Goal: Check status: Check status

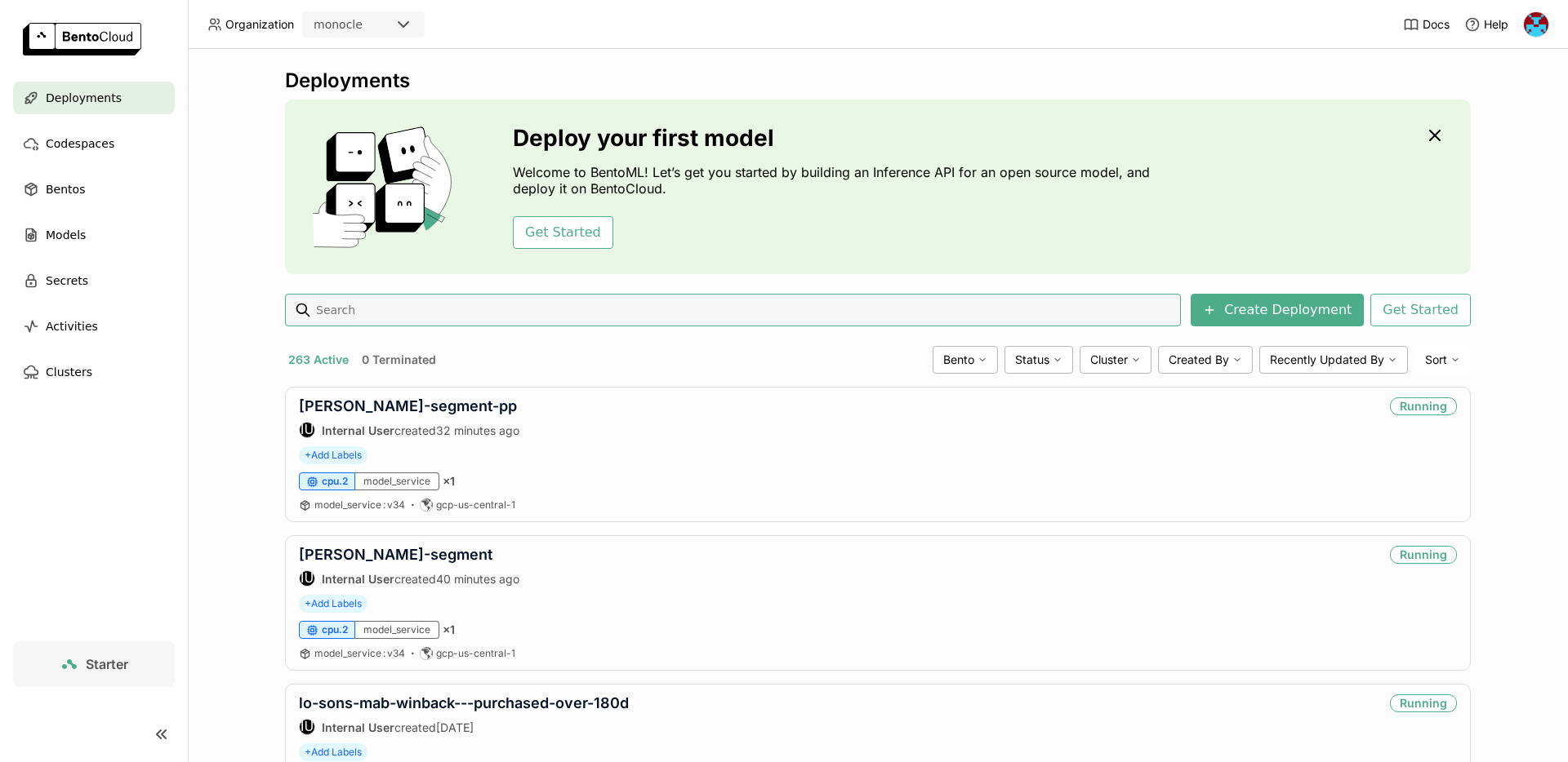
click at [396, 313] on input at bounding box center [744, 310] width 860 height 27
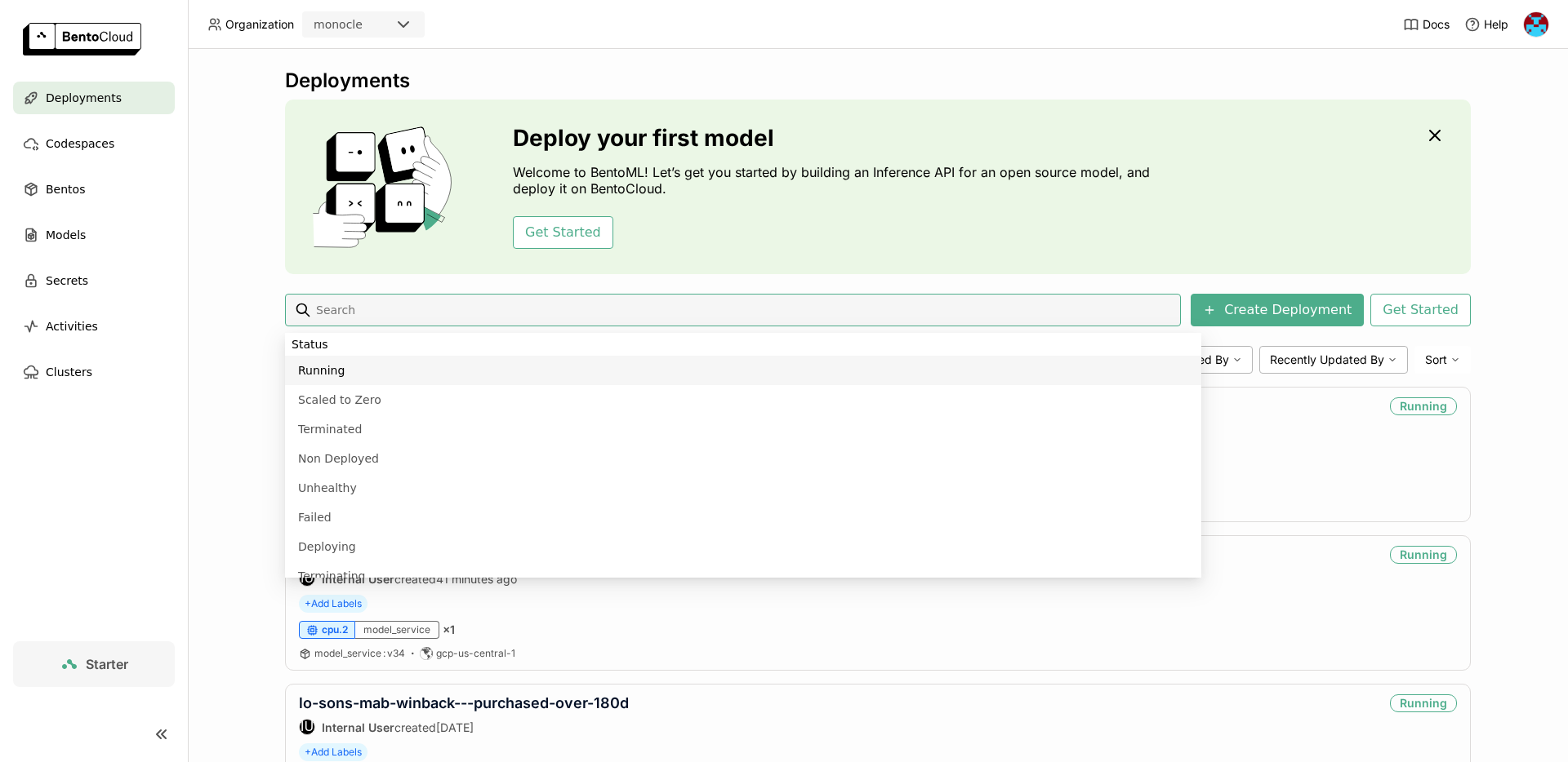
click at [241, 325] on div "Deployments Deploy your first model Welcome to BentoML! Let’s get you started b…" at bounding box center [877, 406] width 1380 height 714
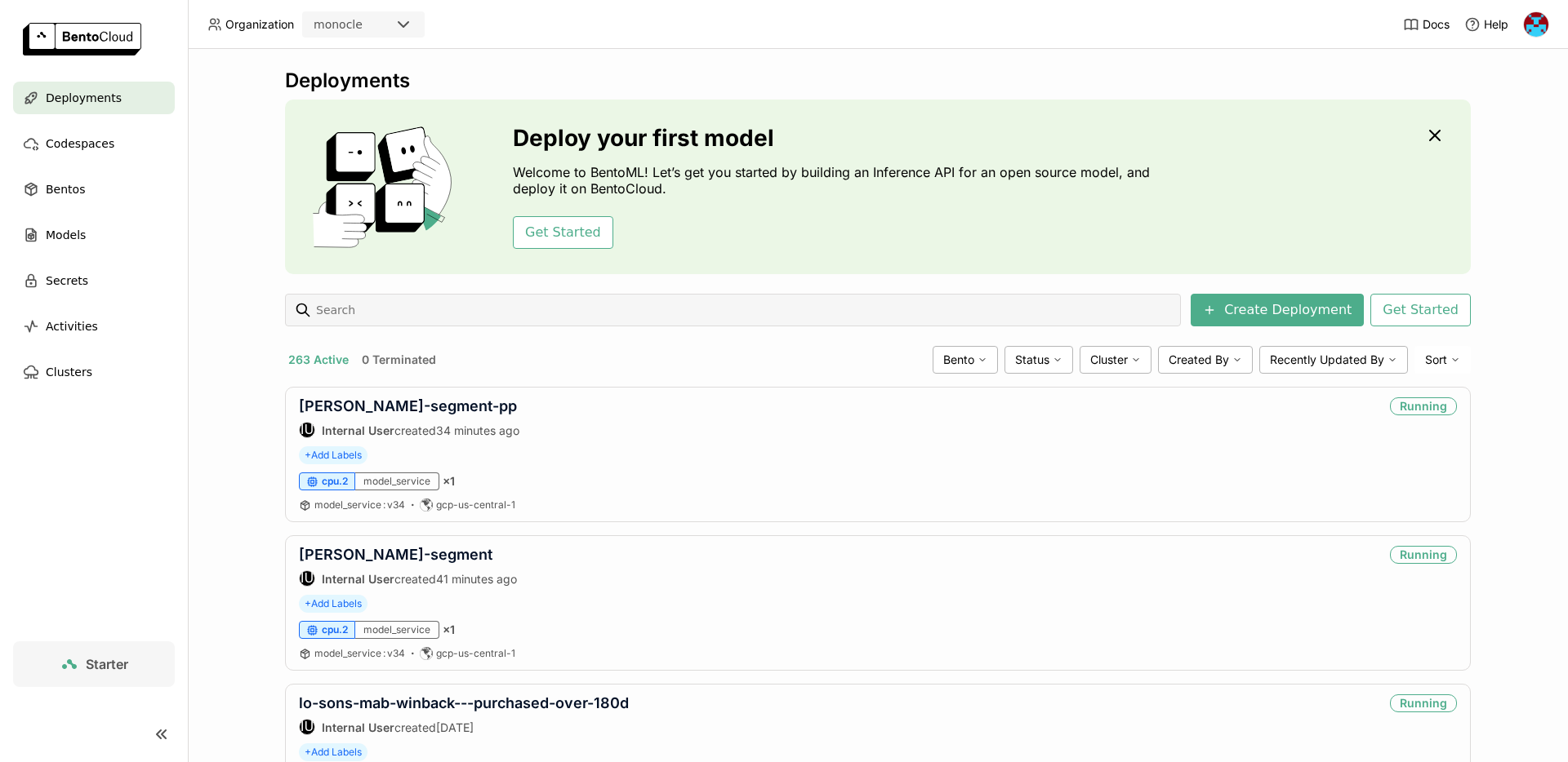
click at [396, 309] on input at bounding box center [744, 310] width 860 height 27
type input "brunt"
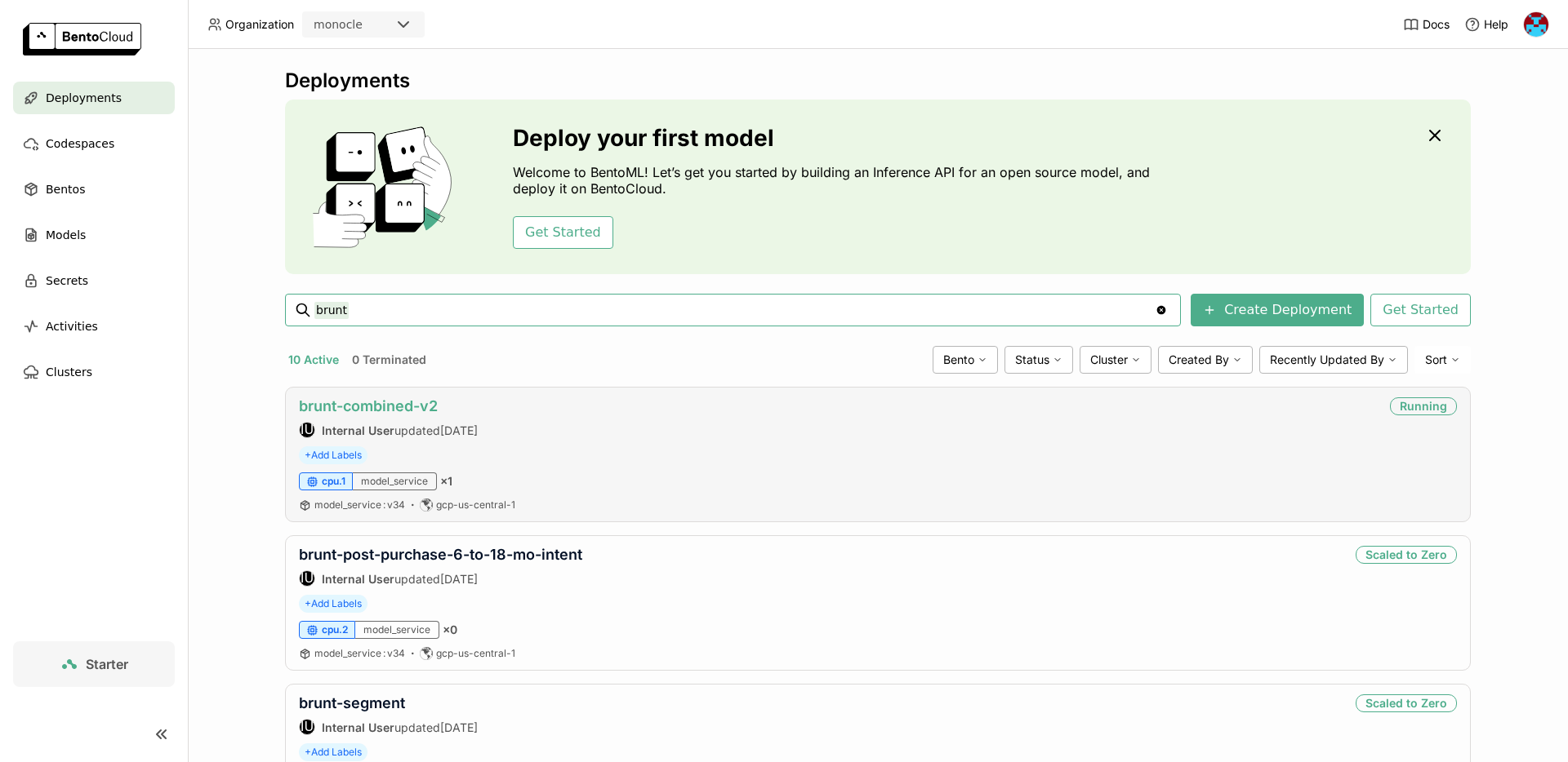
click at [383, 406] on link "brunt-combined-v2" at bounding box center [368, 406] width 139 height 17
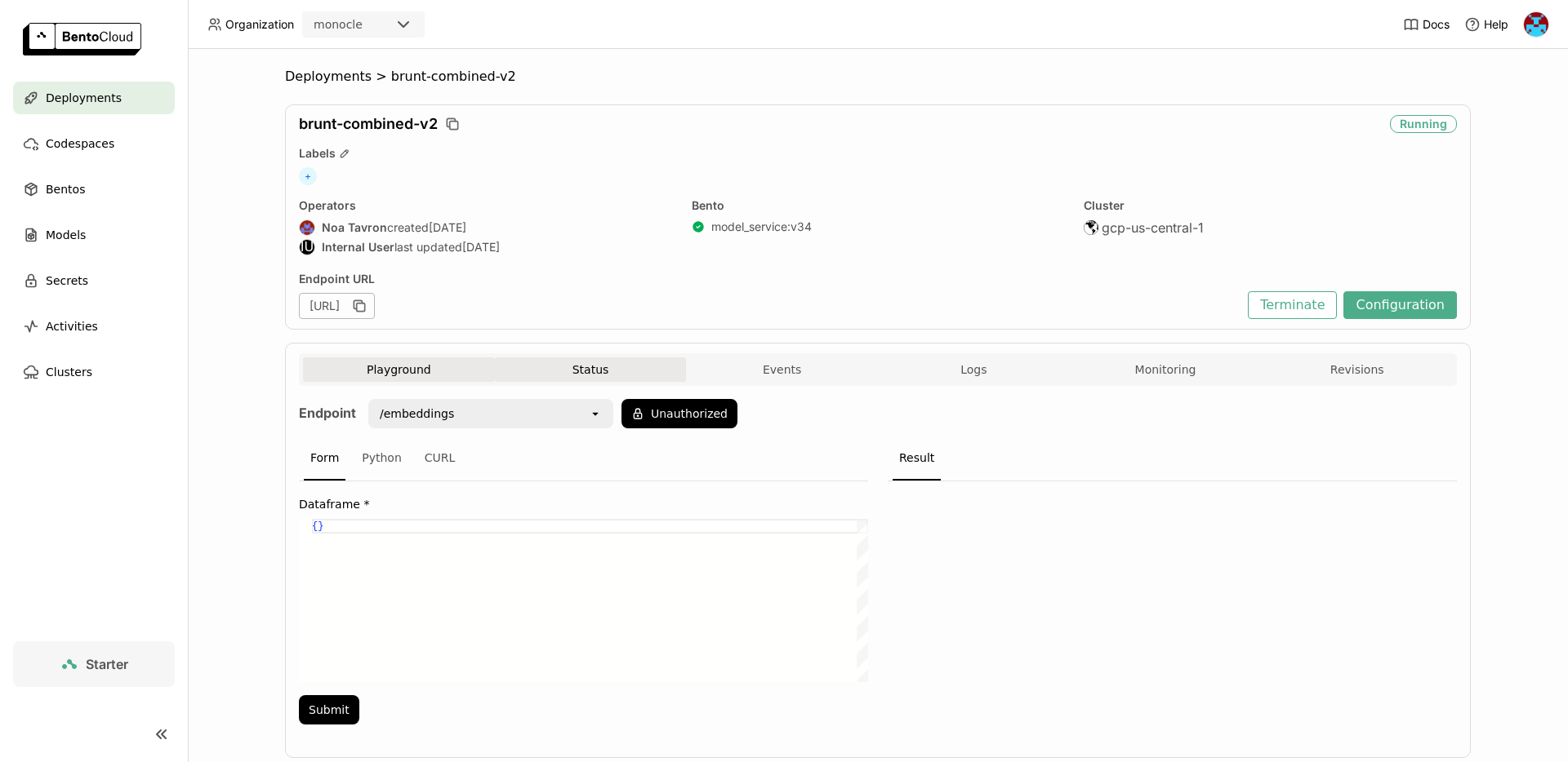
click at [575, 361] on button "Status" at bounding box center [591, 370] width 192 height 25
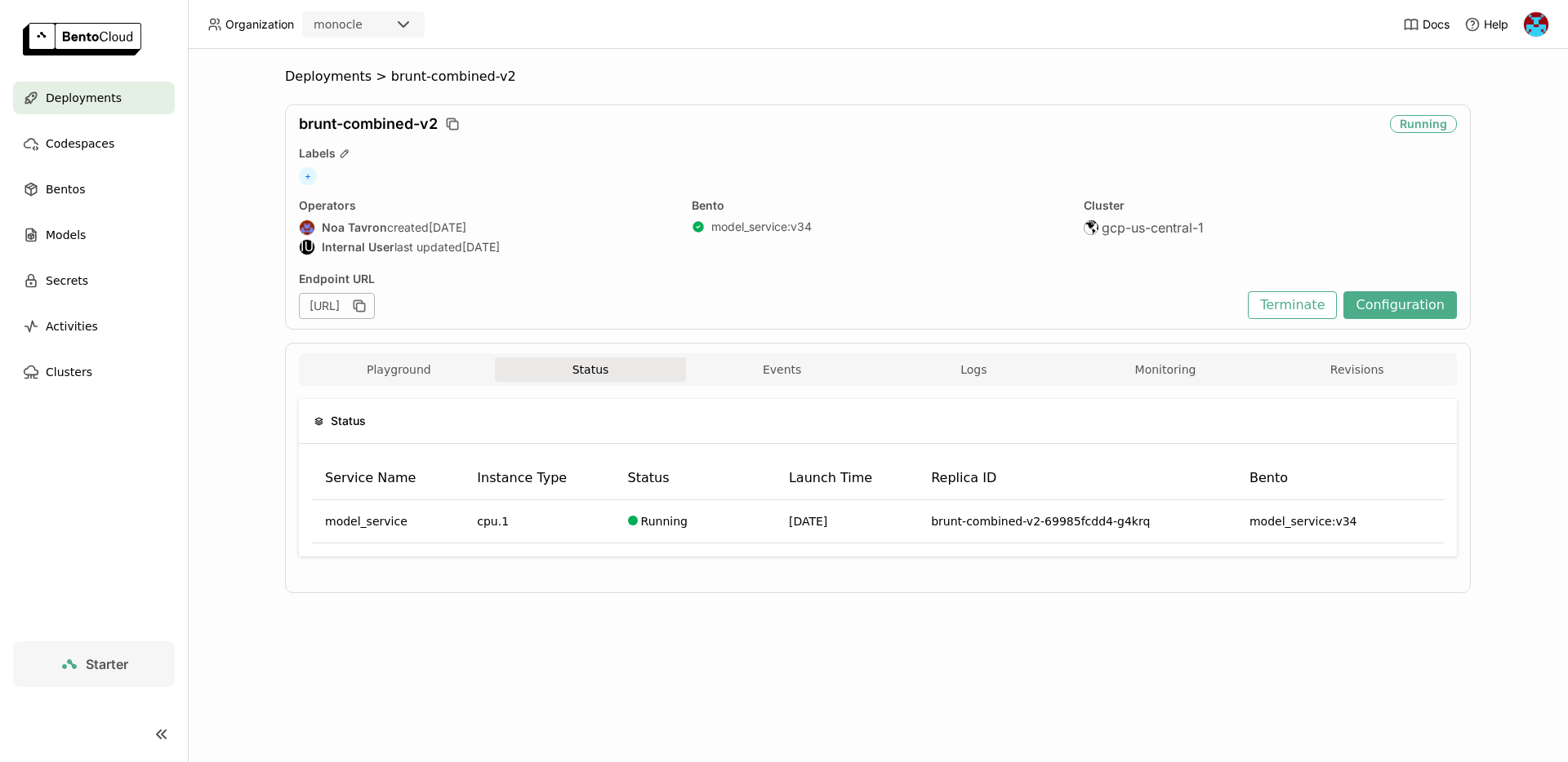
click at [838, 382] on div "Playground Status Events Logs Monitoring Revisions" at bounding box center [878, 372] width 1149 height 28
click at [787, 375] on button "Events" at bounding box center [781, 370] width 192 height 25
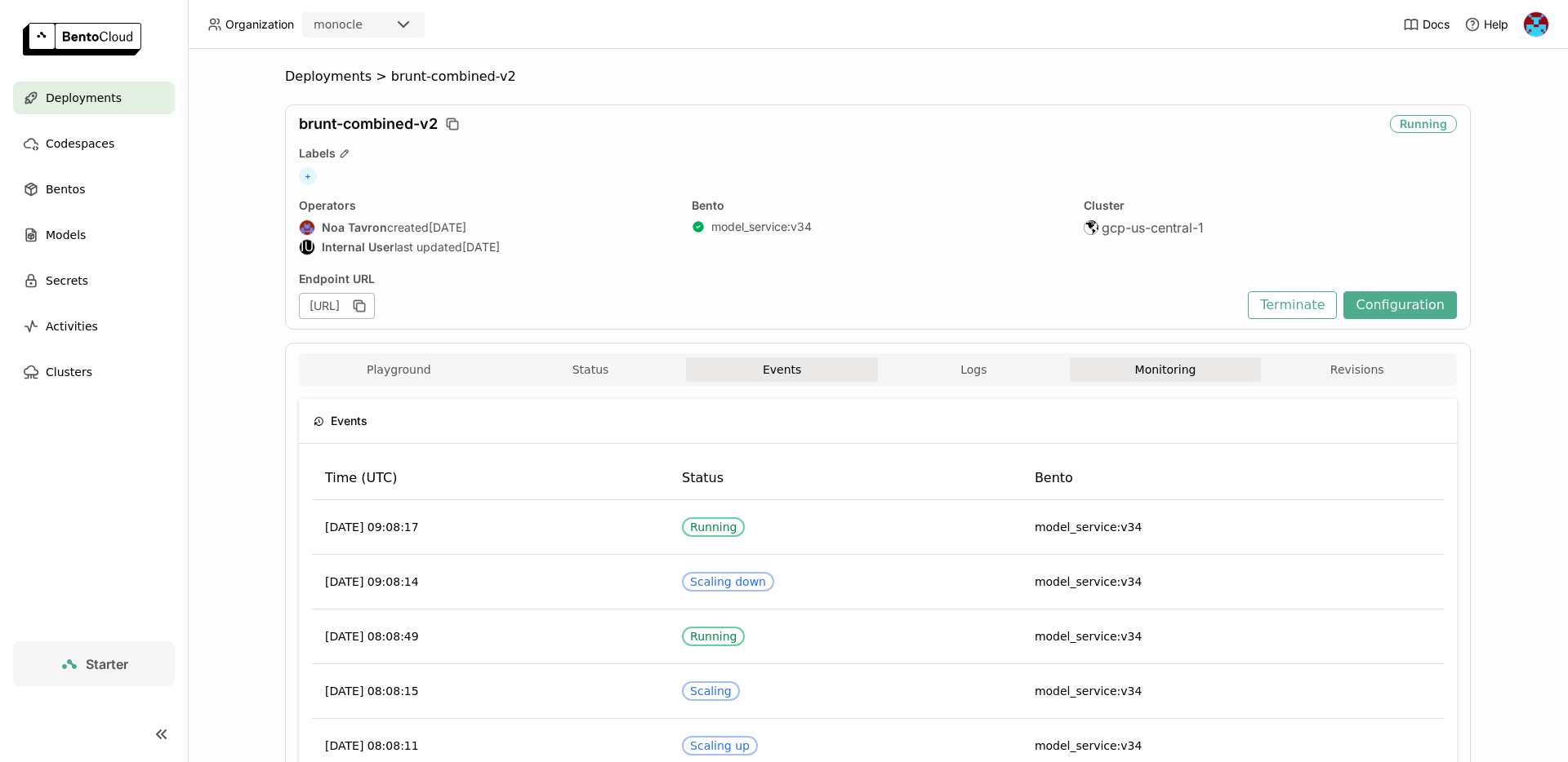
click at [1159, 365] on button "Monitoring" at bounding box center [1166, 370] width 192 height 25
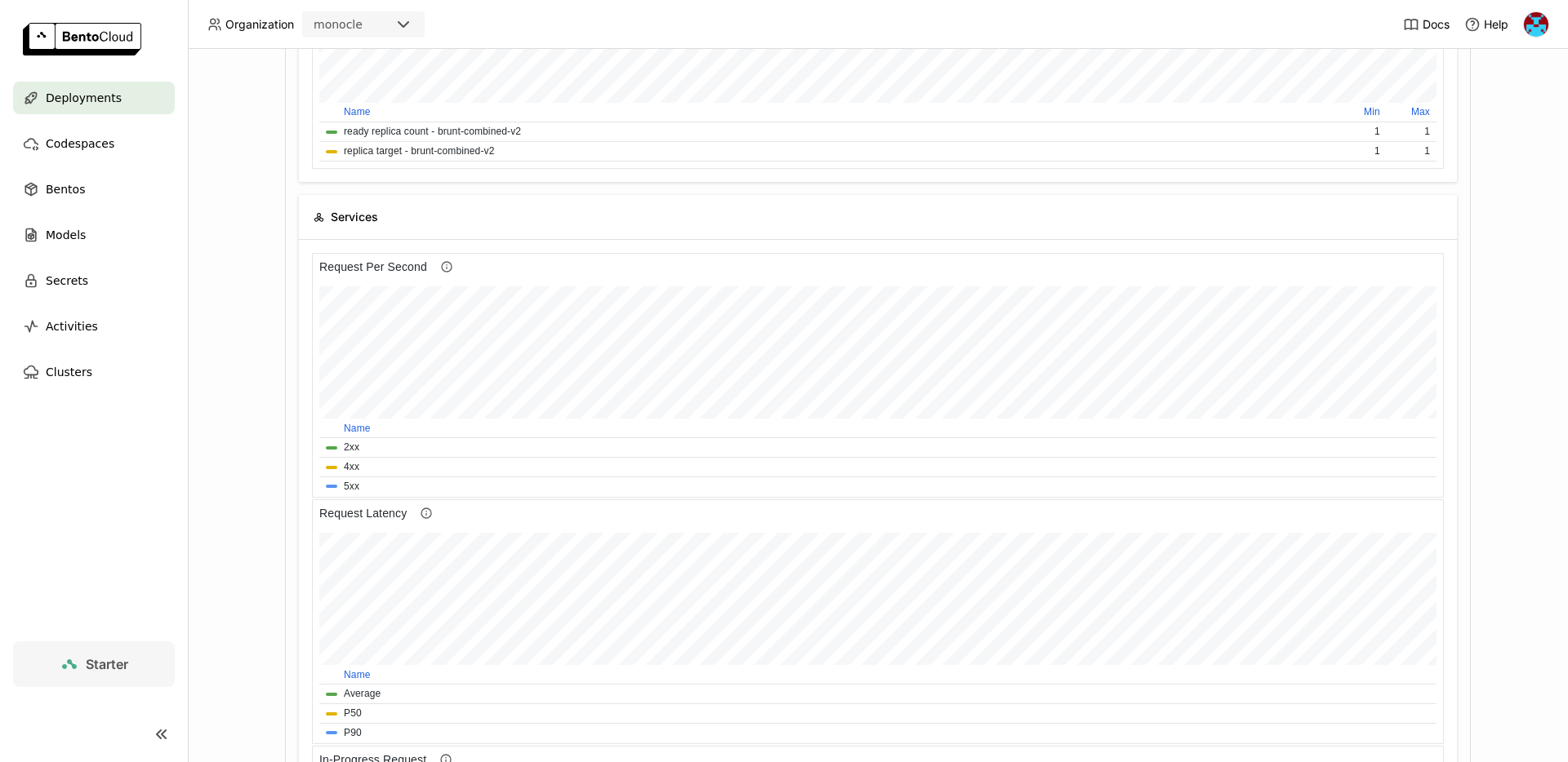
scroll to position [720, 0]
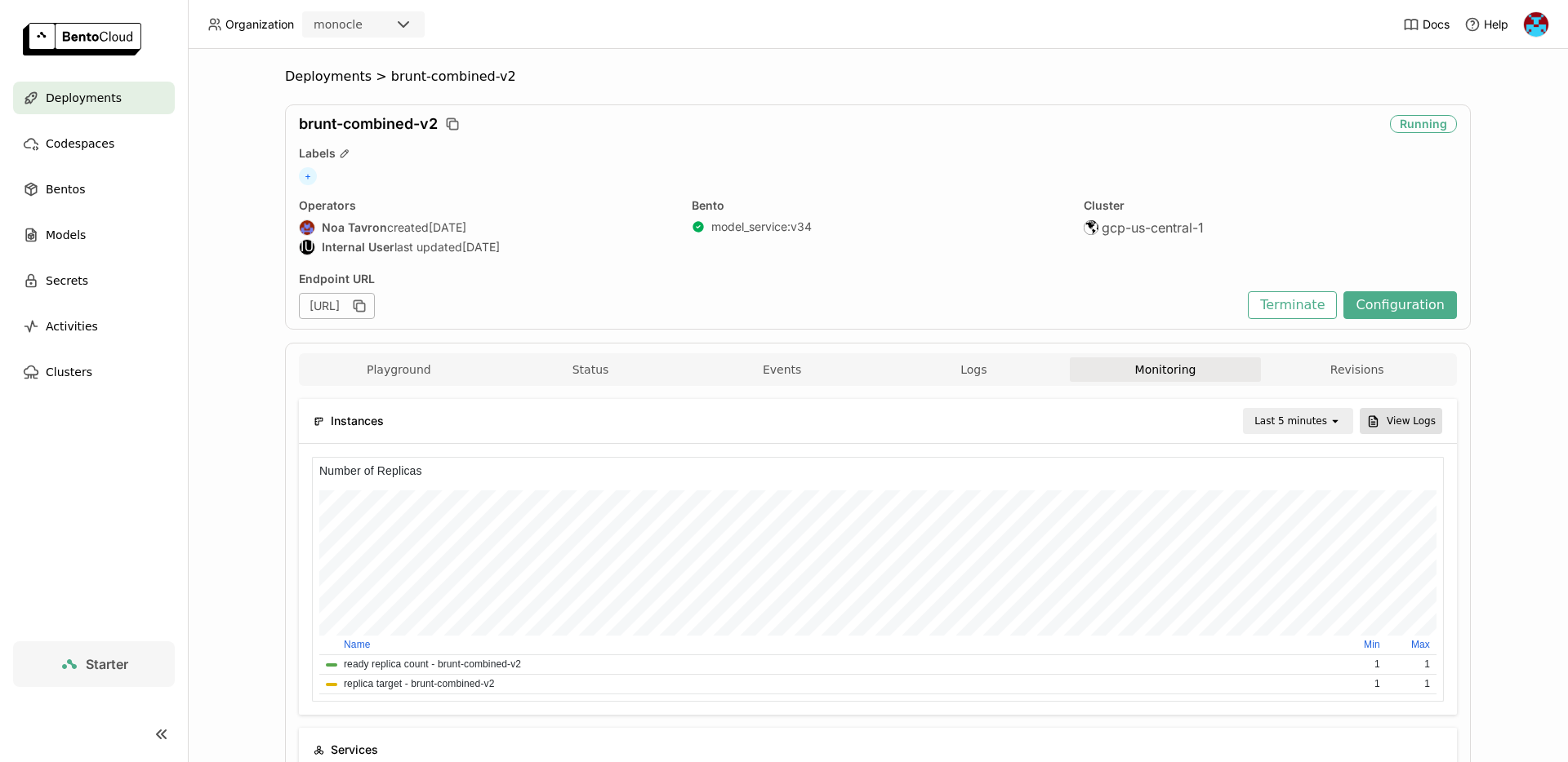
click at [1407, 412] on button "View Logs" at bounding box center [1400, 421] width 82 height 27
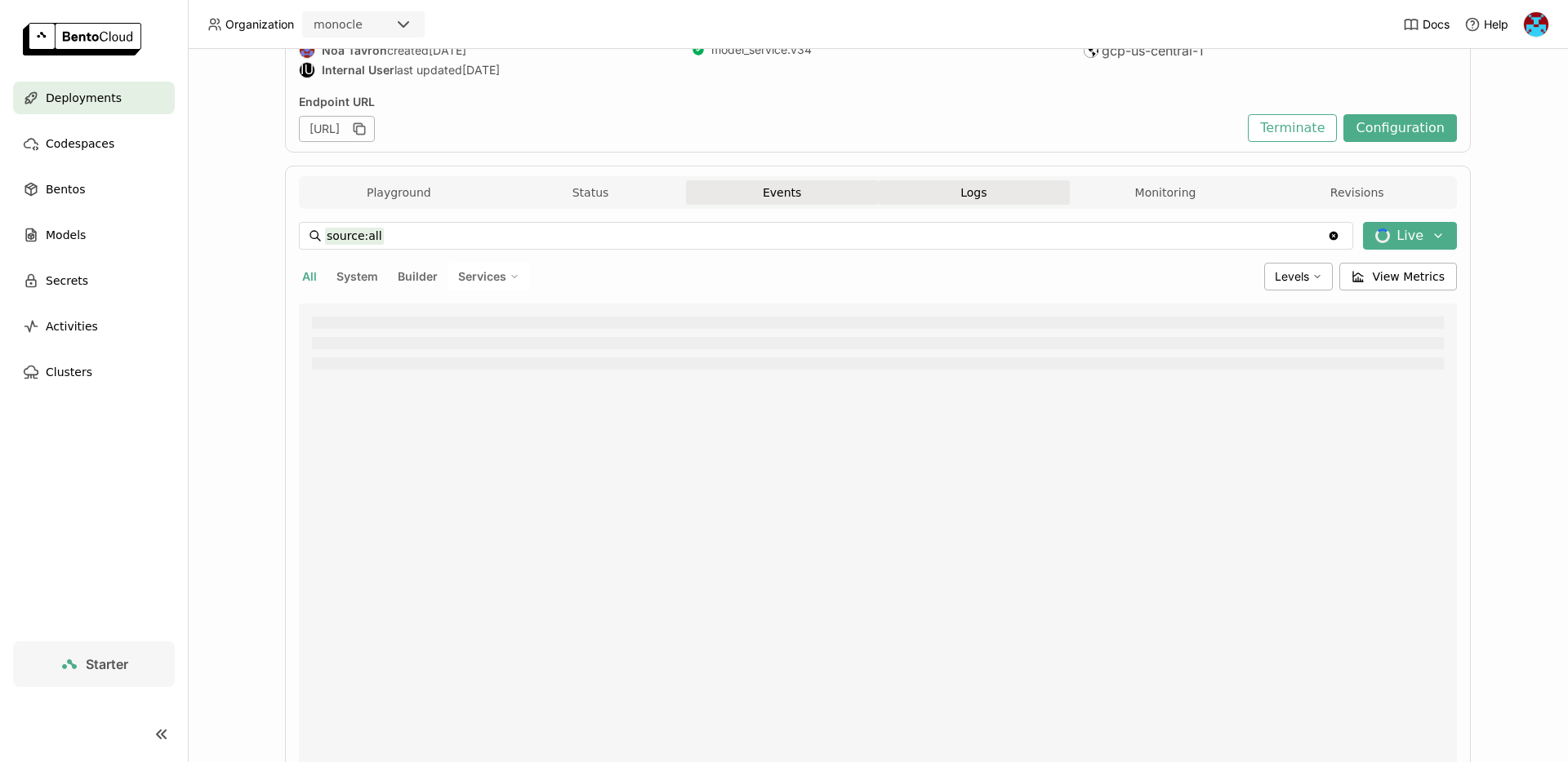
click at [757, 193] on button "Events" at bounding box center [781, 193] width 192 height 25
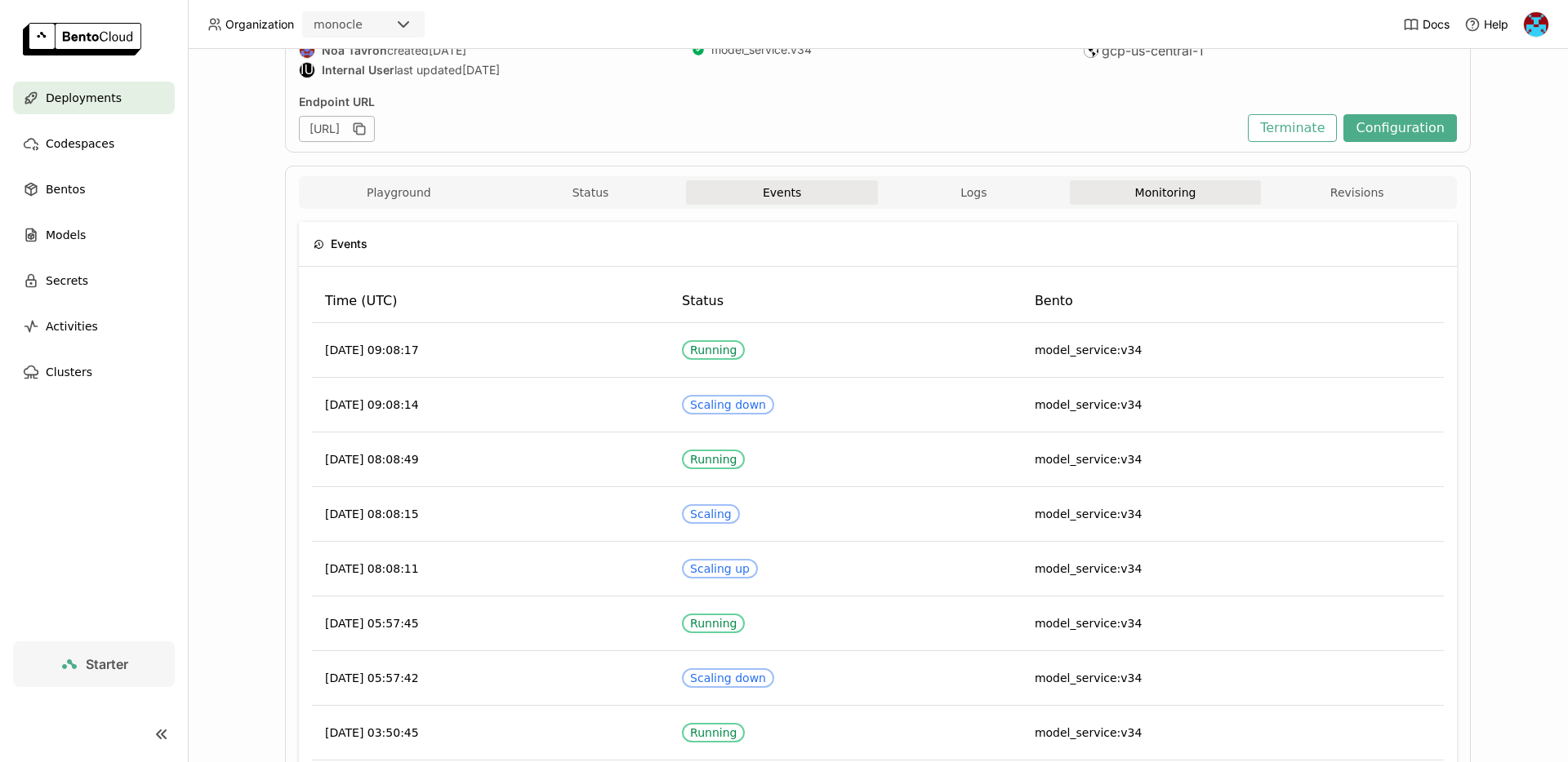
click at [1177, 196] on button "Monitoring" at bounding box center [1166, 193] width 192 height 25
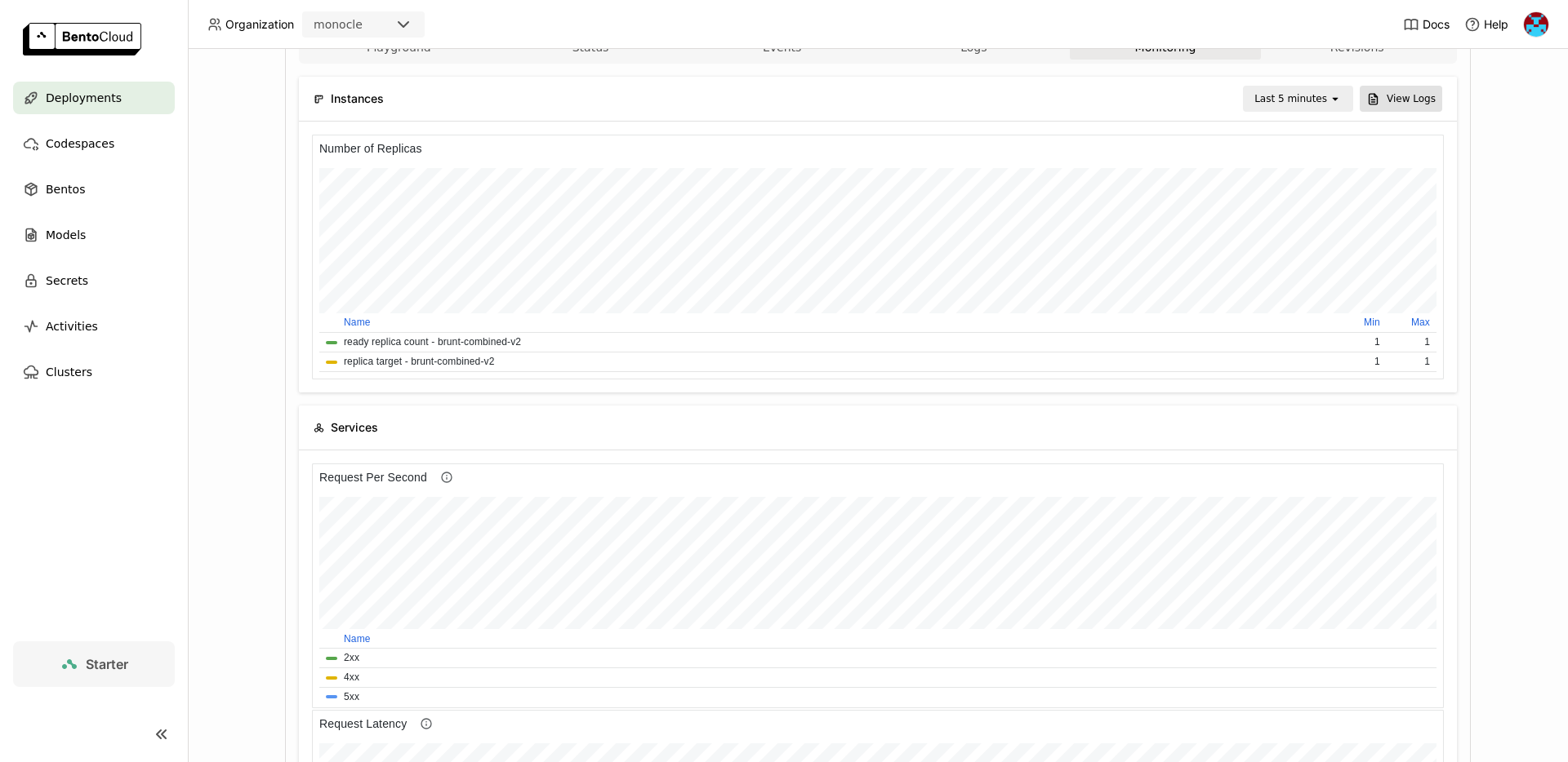
click at [1394, 99] on button "View Logs" at bounding box center [1400, 99] width 82 height 27
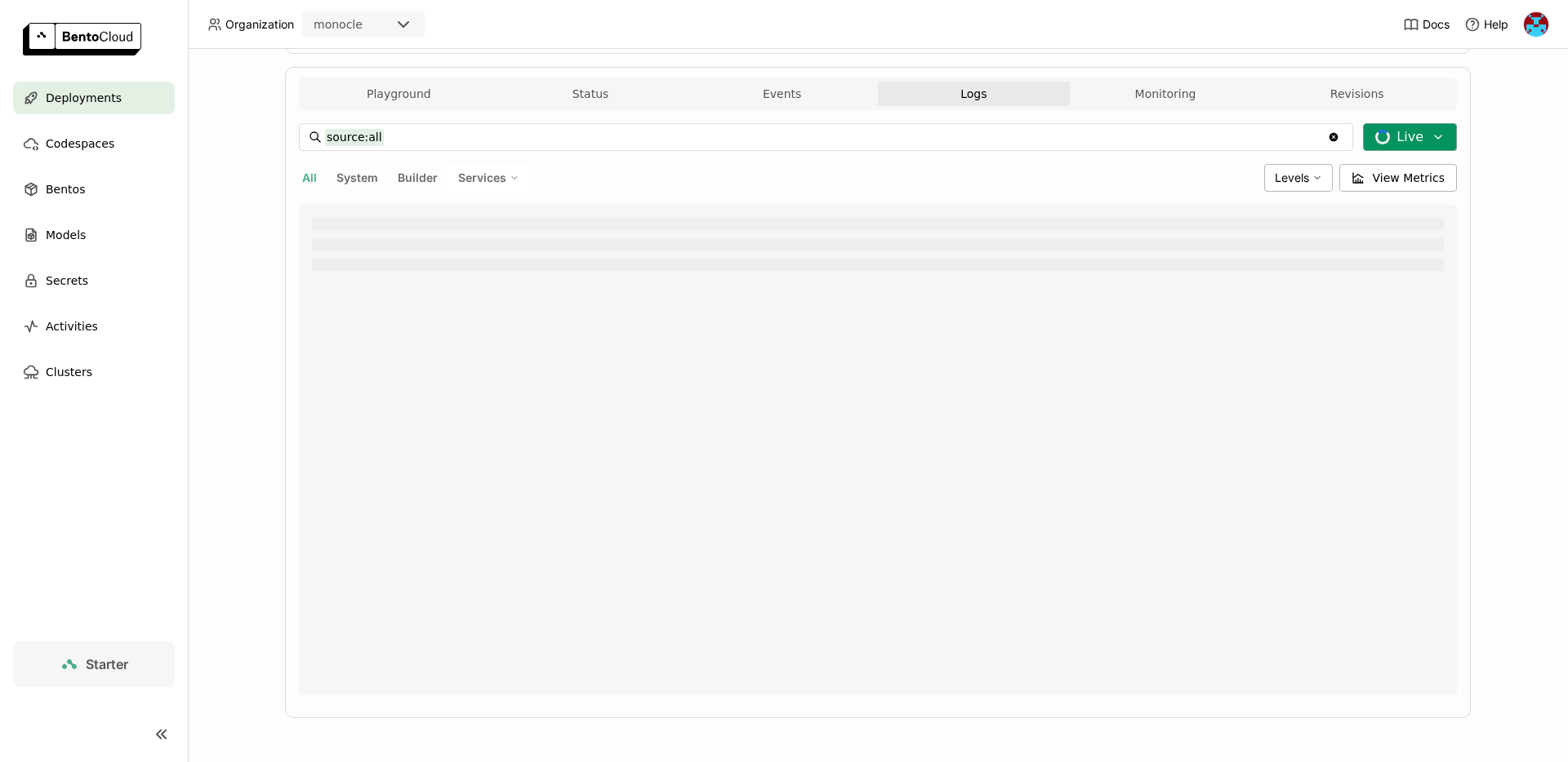
click at [1441, 139] on icon at bounding box center [1438, 137] width 13 height 13
click at [1273, 200] on button "Time / Date Range" at bounding box center [1320, 199] width 275 height 27
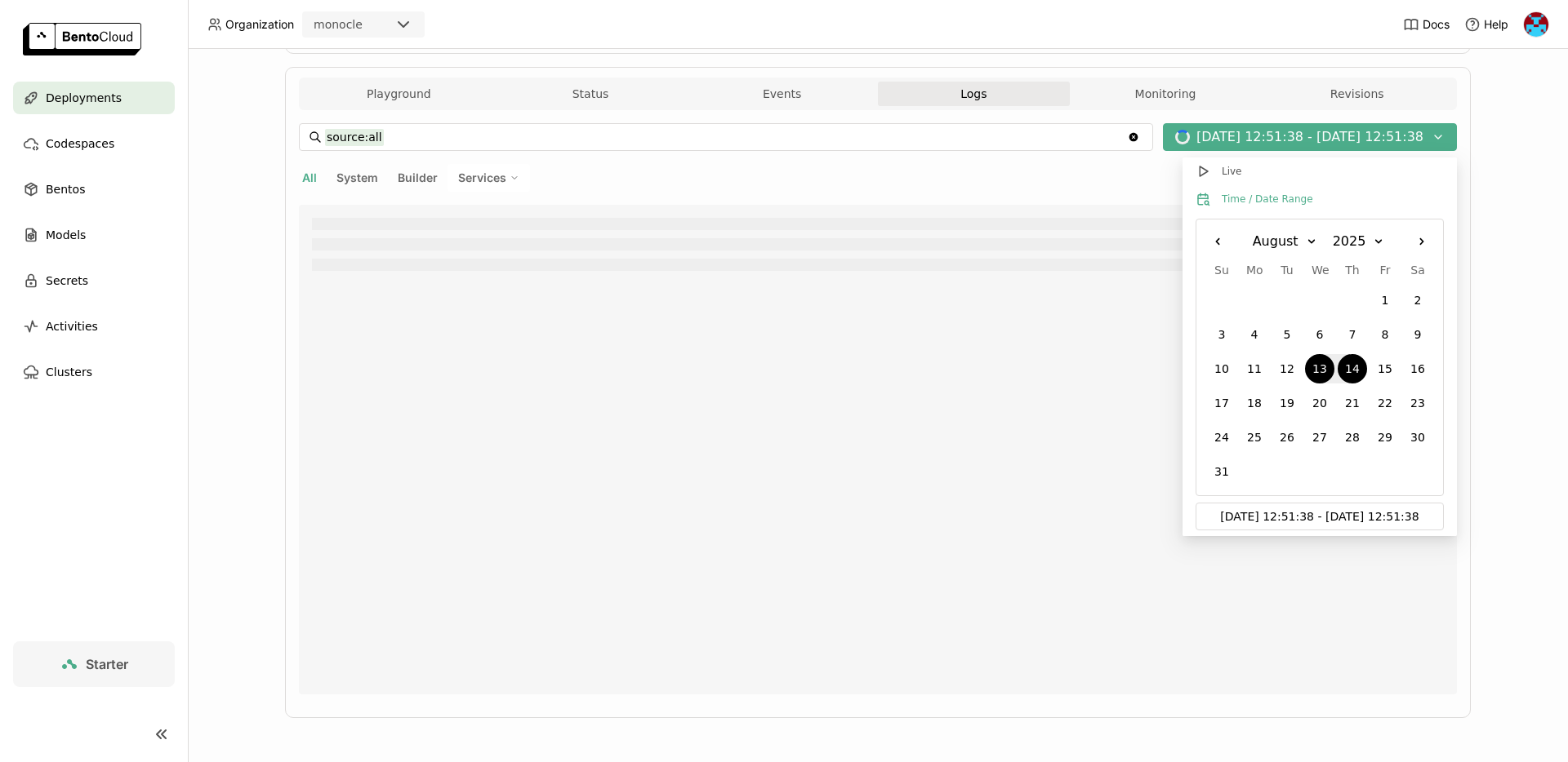
click at [1069, 416] on div at bounding box center [878, 449] width 1158 height 489
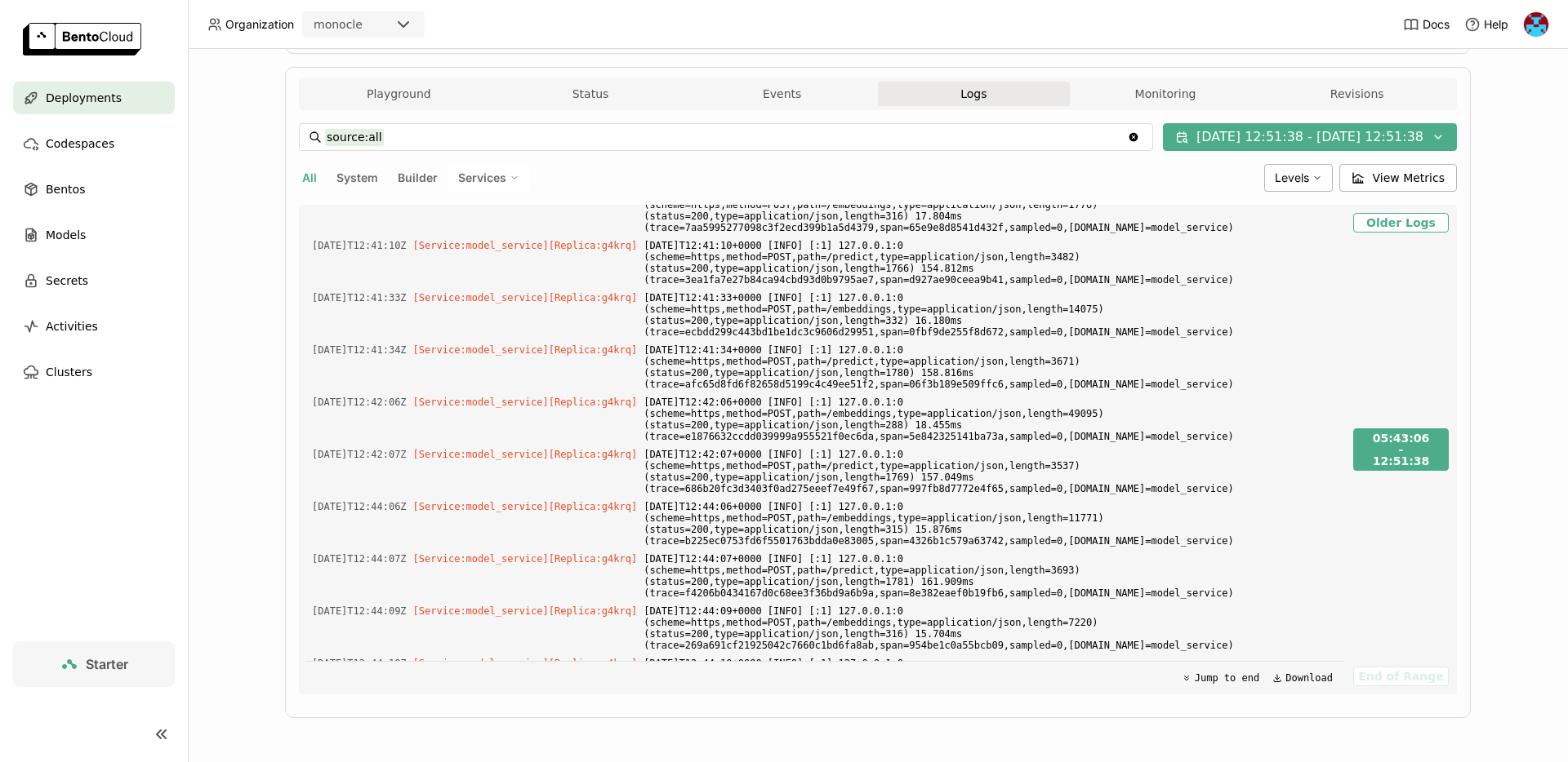
scroll to position [47735, 0]
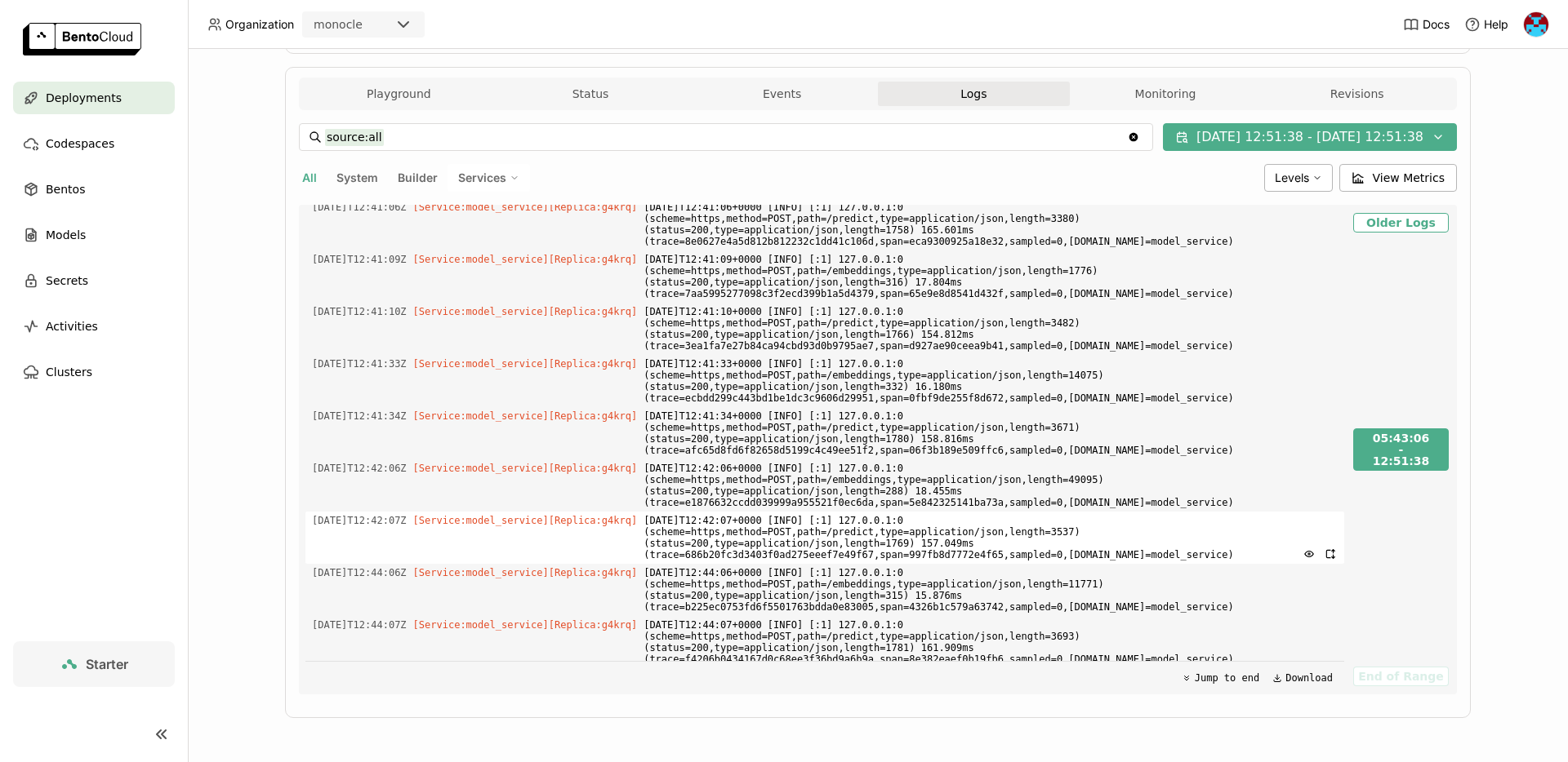
drag, startPoint x: 935, startPoint y: 530, endPoint x: 668, endPoint y: 519, distance: 267.2
click at [668, 519] on span "[DATE]T12:42:07+0000 [INFO] [:1] 127.0.0.1:0 (scheme=https,method=POST,path=/pr…" at bounding box center [990, 538] width 694 height 52
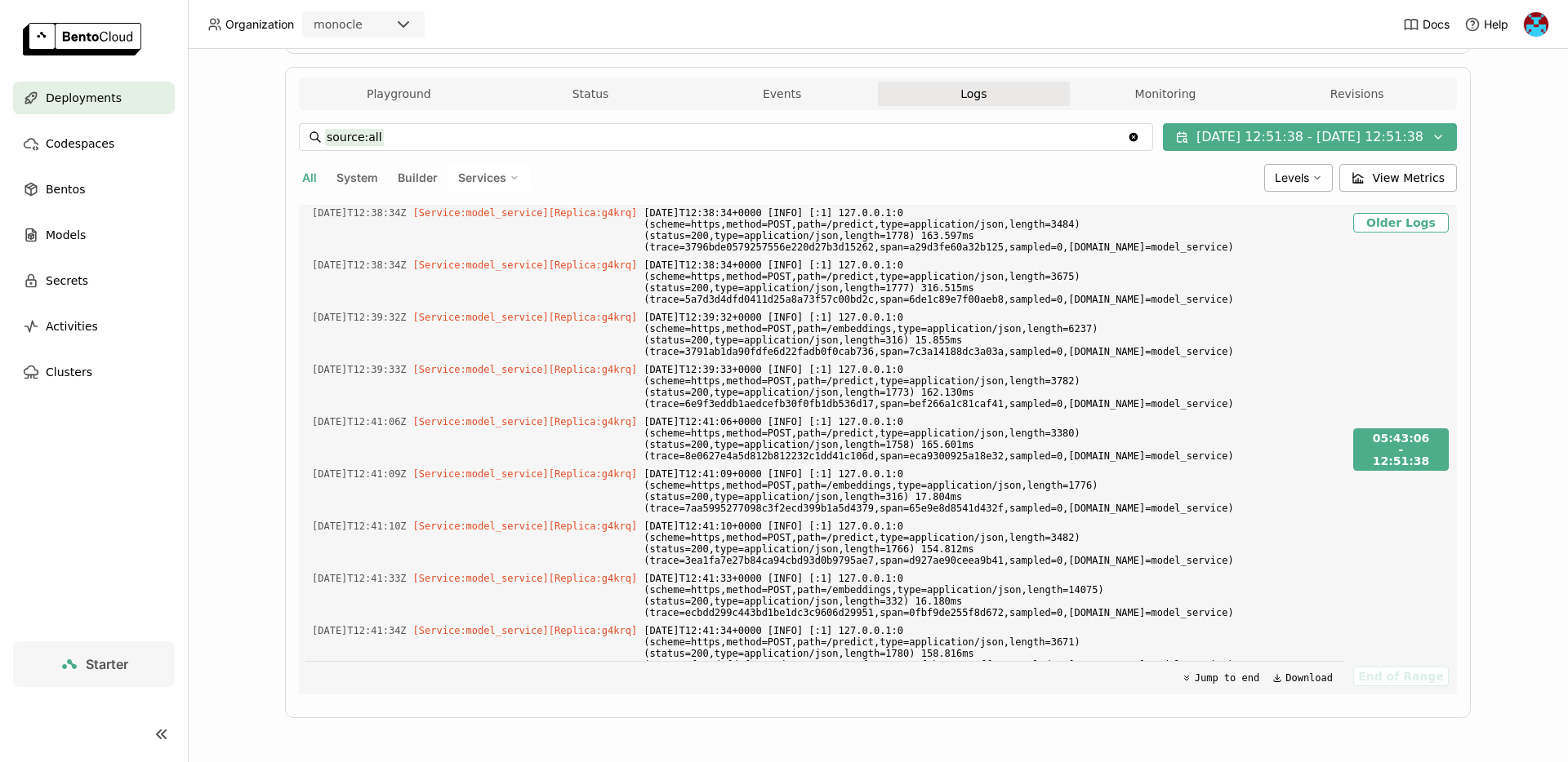
scroll to position [47027, 0]
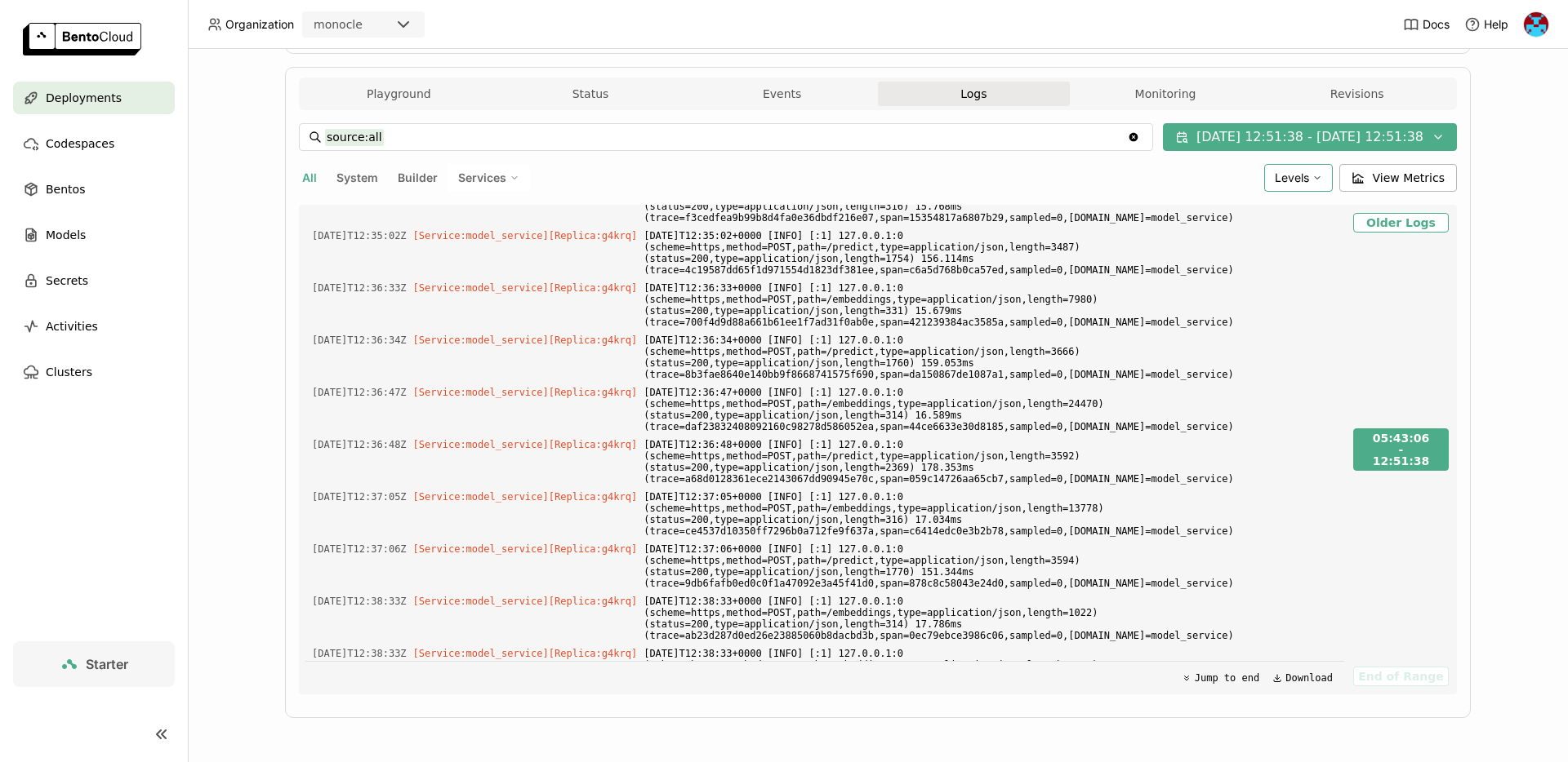
click at [1327, 178] on div "Levels" at bounding box center [1298, 177] width 68 height 27
click at [1186, 297] on div "Warning" at bounding box center [1170, 296] width 47 height 20
type input "source:all level:warning"
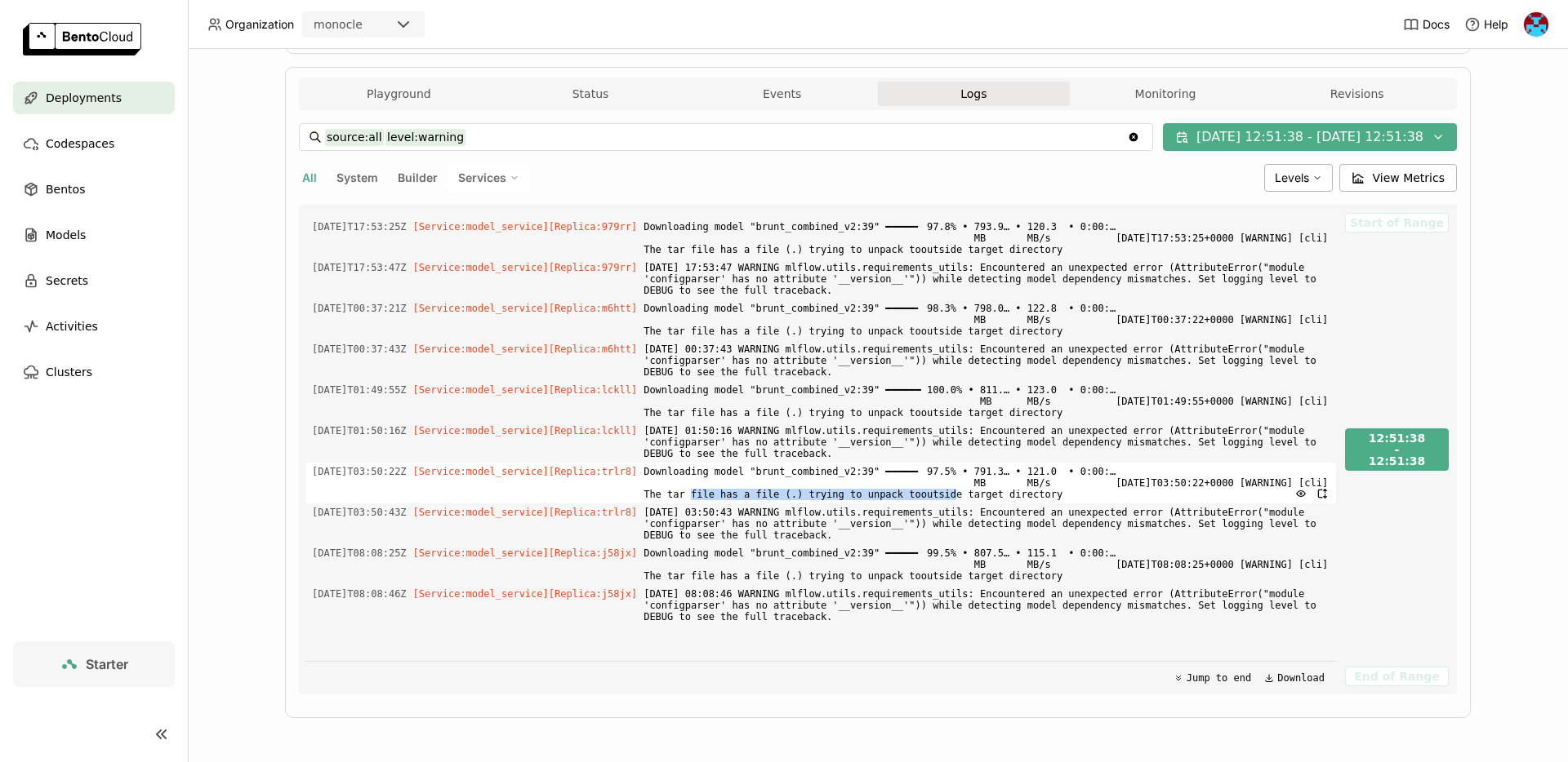
drag, startPoint x: 783, startPoint y: 497, endPoint x: 1053, endPoint y: 499, distance: 270.0
click at [1053, 499] on span "Downloading model "brunt_combined_v2:39" ━━━━━╸ 97.5% • 791.3… • 121.0 • 0:00:……" at bounding box center [987, 483] width 686 height 41
click at [1028, 499] on span "Downloading model "brunt_combined_v2:39" ━━━━━╸ 97.5% • 791.3… • 121.0 • 0:00:……" at bounding box center [987, 483] width 686 height 41
click at [74, 98] on span "Deployments" at bounding box center [83, 97] width 76 height 20
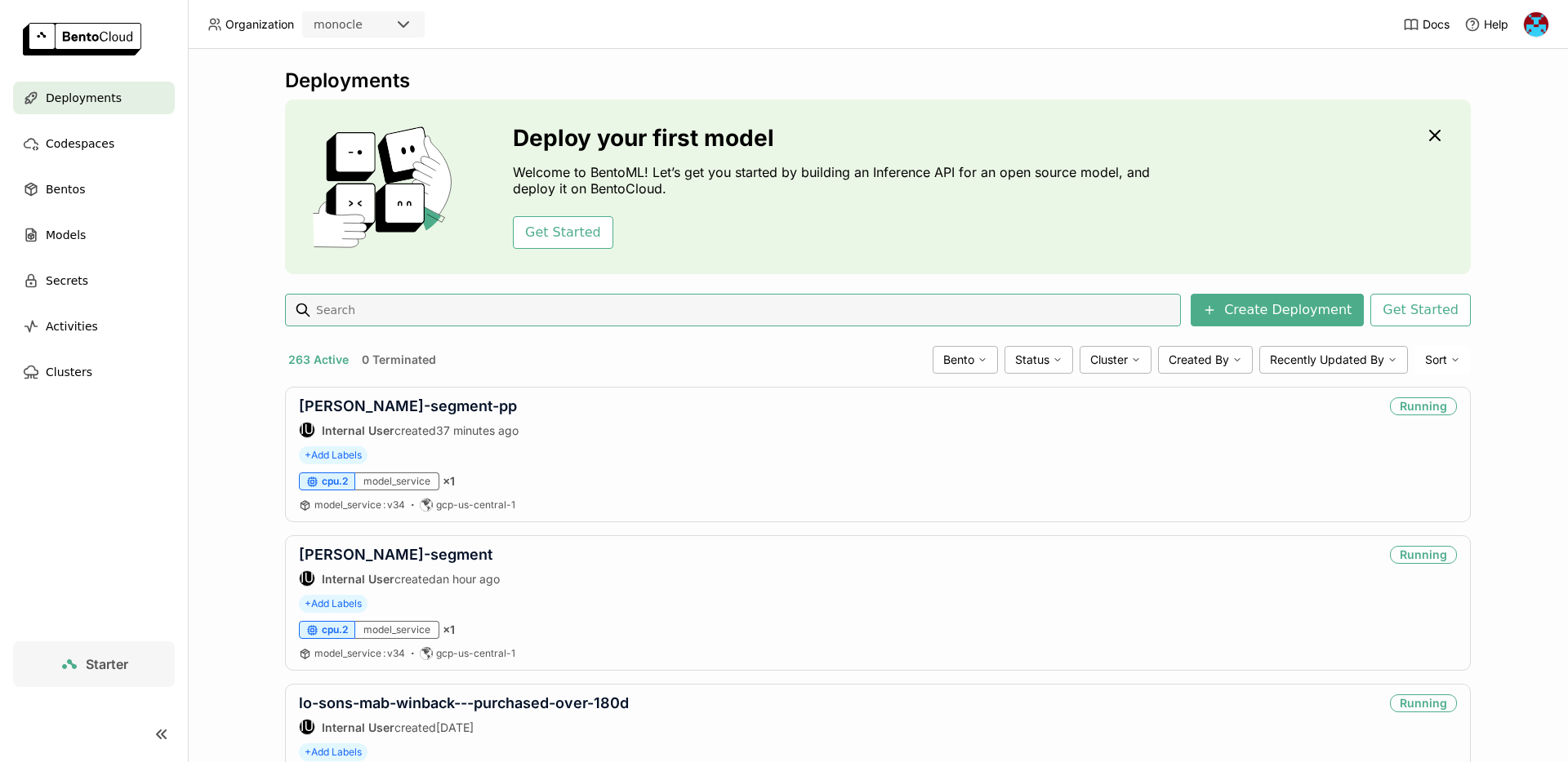
click at [359, 311] on input at bounding box center [744, 310] width 860 height 27
type input "honey"
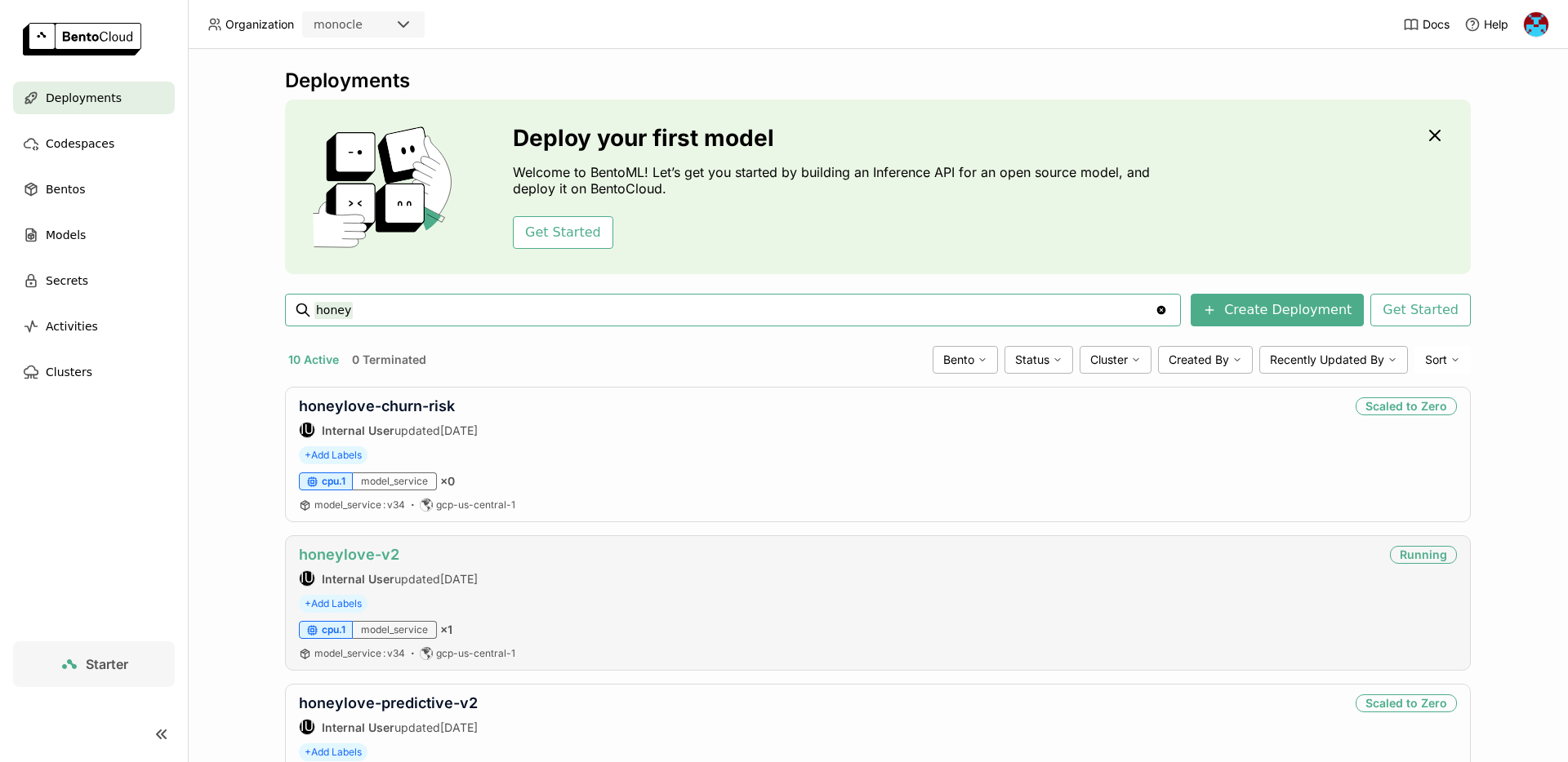
click at [341, 560] on link "honeylove-v2" at bounding box center [349, 555] width 100 height 17
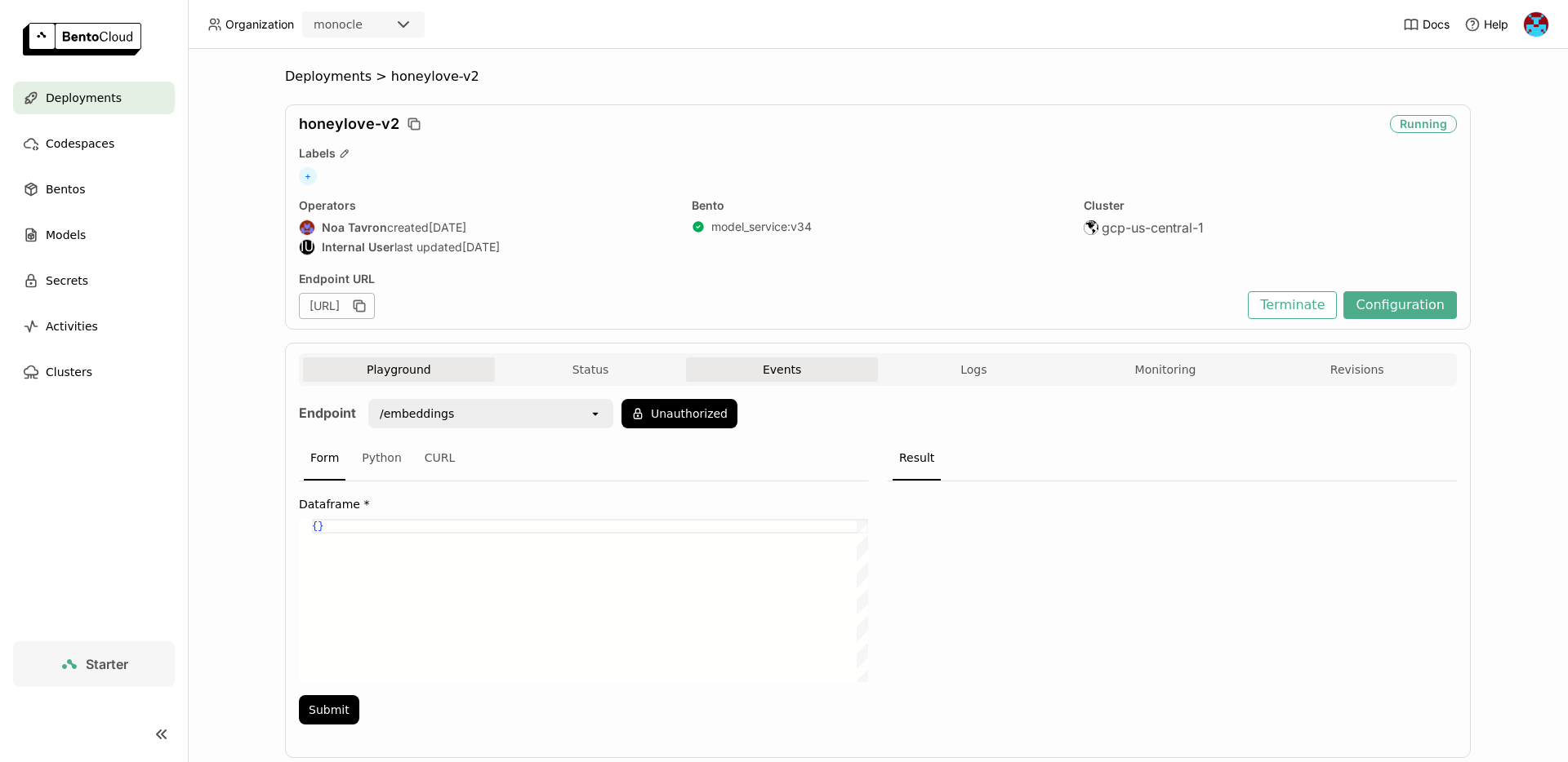
click at [780, 377] on button "Events" at bounding box center [781, 370] width 192 height 25
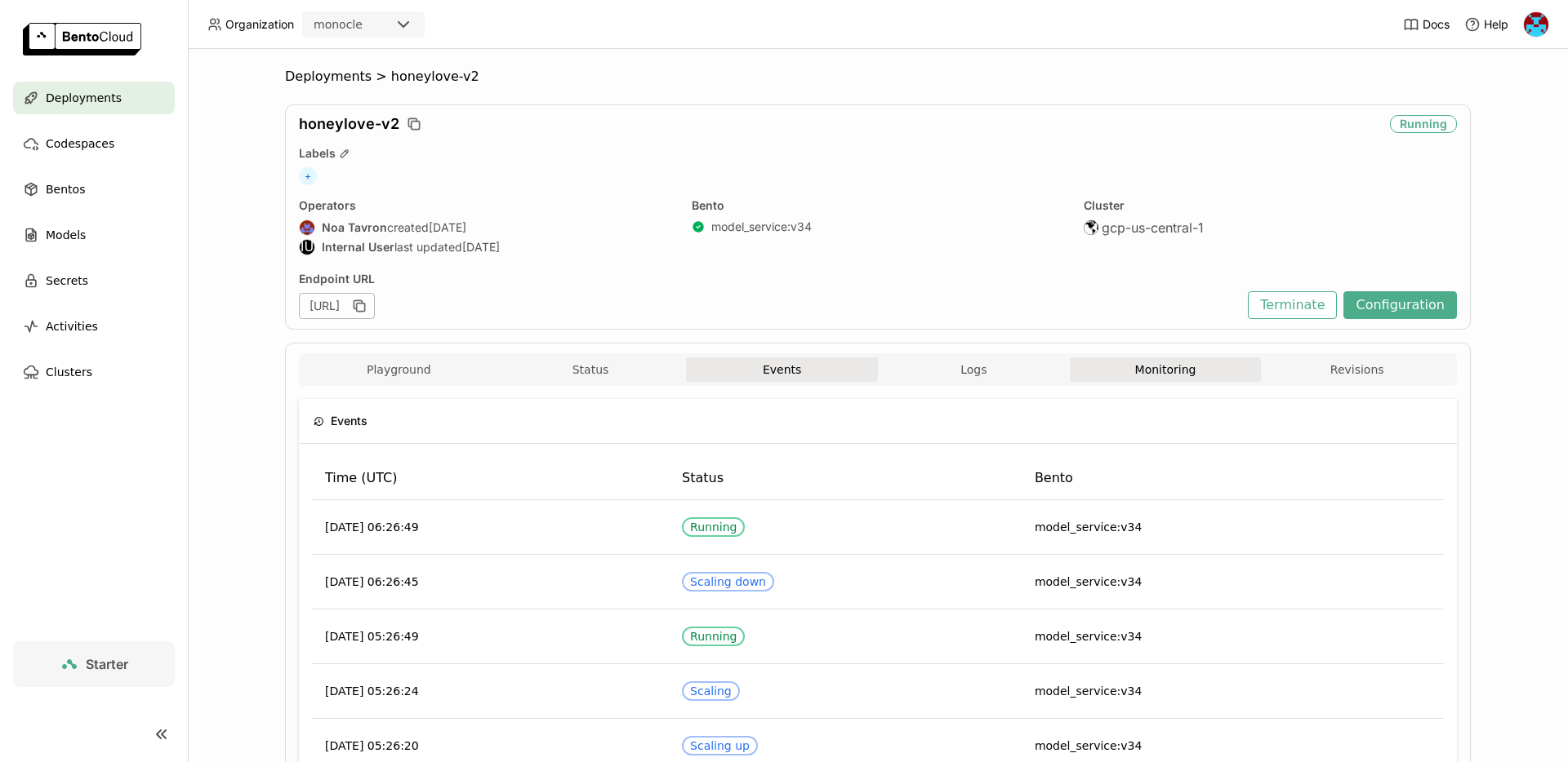
click at [1153, 372] on button "Monitoring" at bounding box center [1166, 370] width 192 height 25
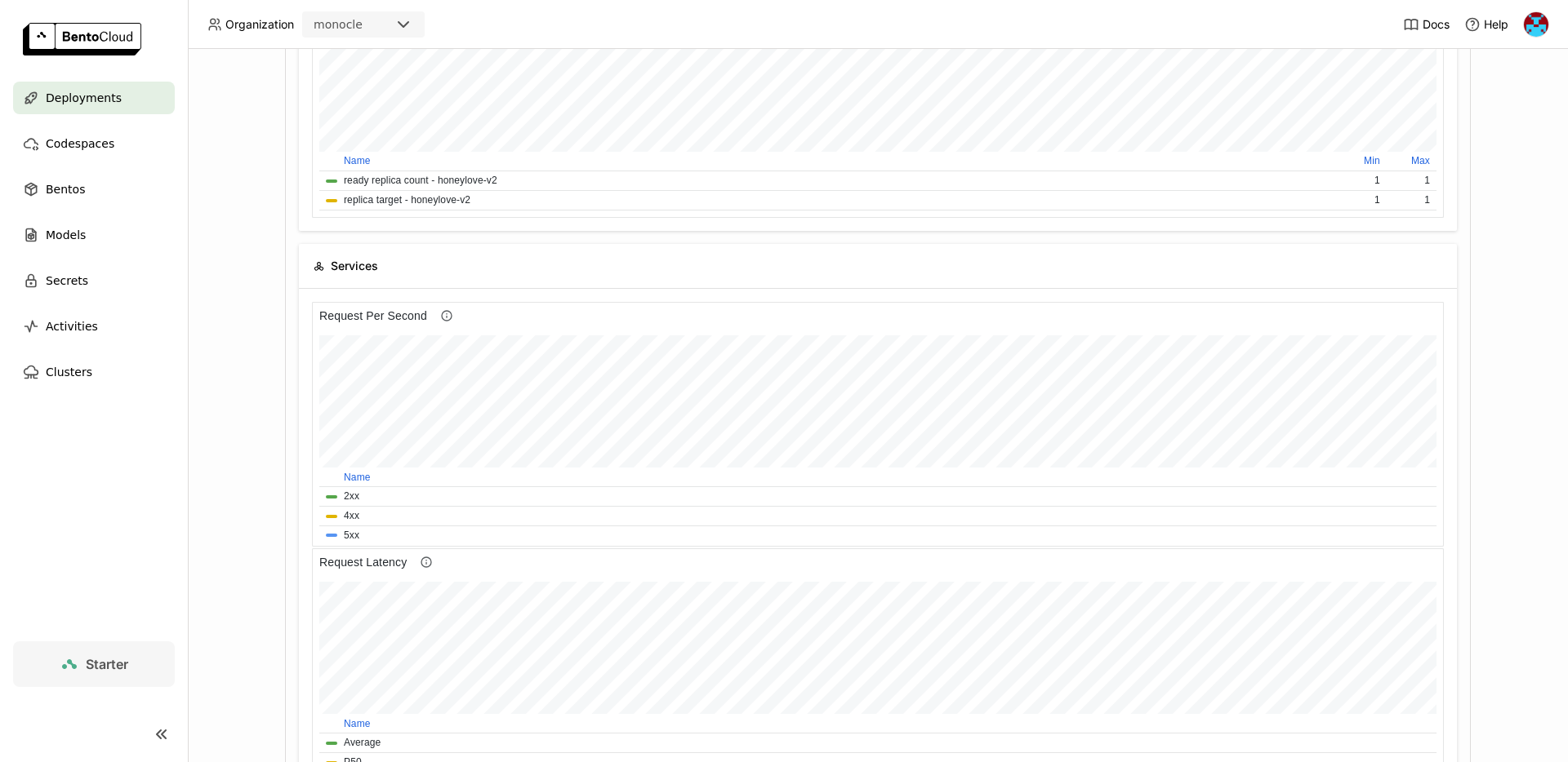
scroll to position [484, 0]
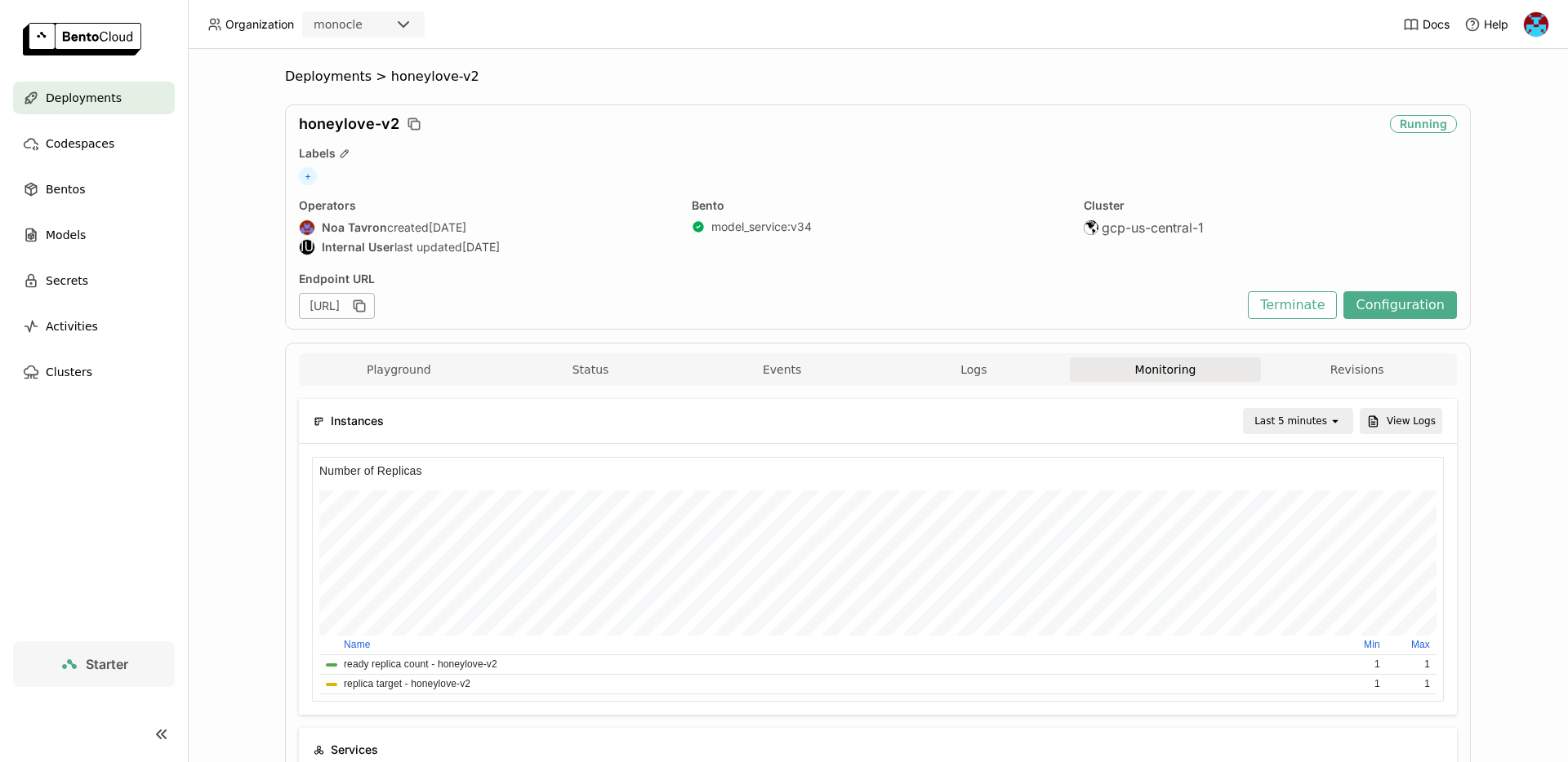
click at [1317, 436] on div "Instances Last 5 minutes open View Logs" at bounding box center [878, 421] width 1129 height 44
click at [1294, 419] on div "Last 5 minutes" at bounding box center [1291, 420] width 73 height 16
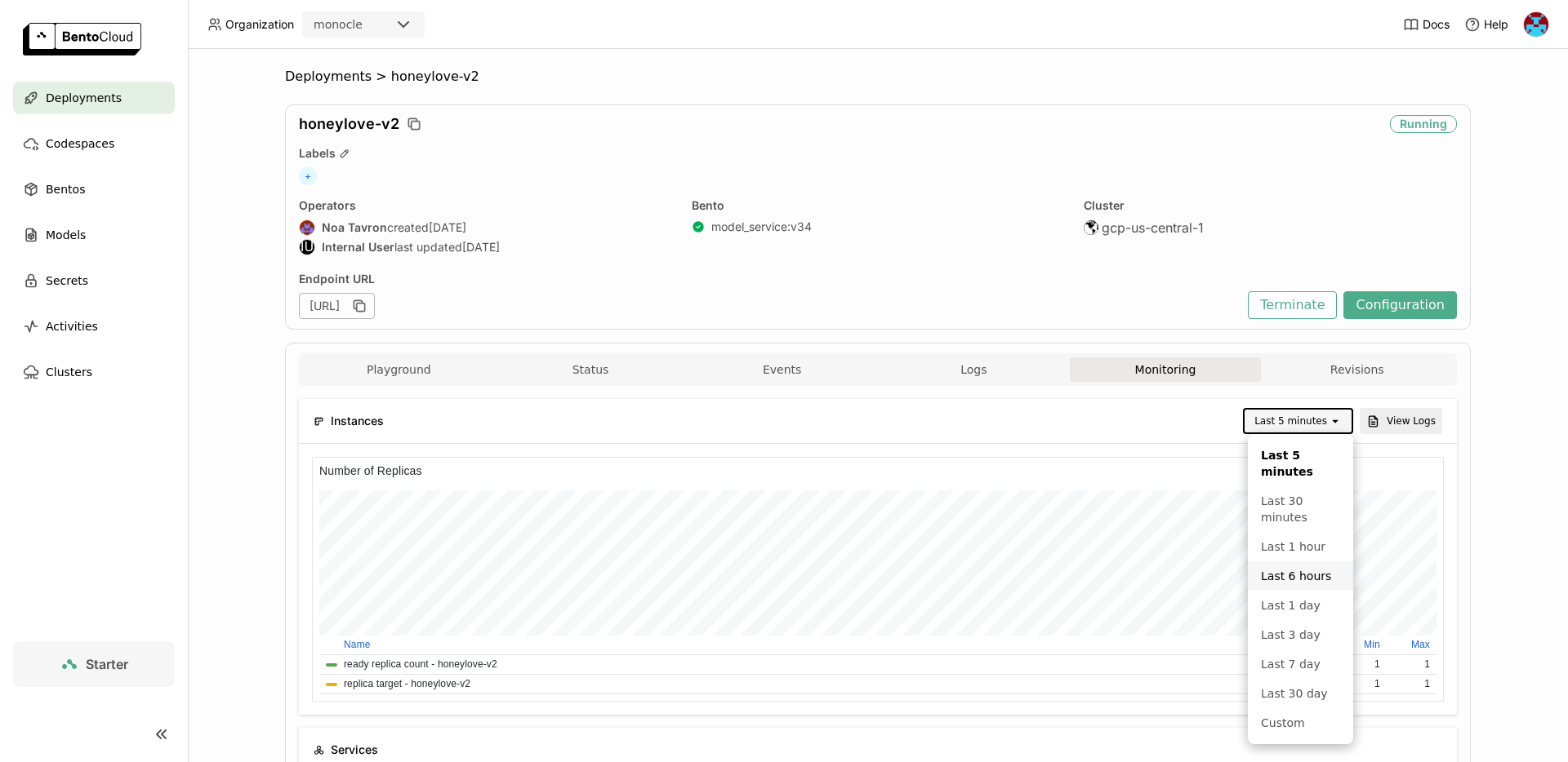
click at [1291, 581] on div "Last 6 hours" at bounding box center [1301, 576] width 80 height 16
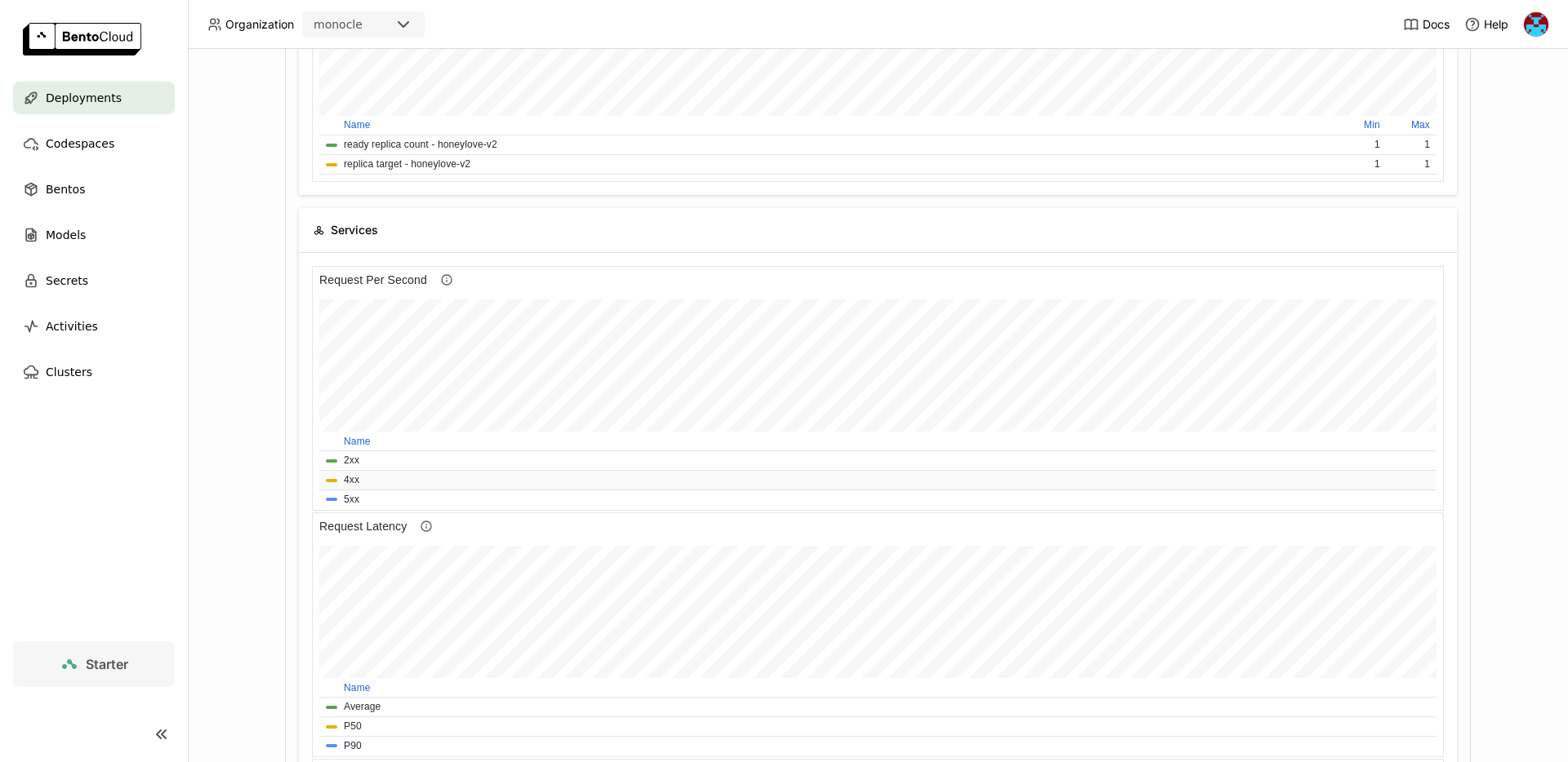
click at [347, 484] on button "4xx" at bounding box center [351, 480] width 15 height 15
